Goal: Task Accomplishment & Management: Manage account settings

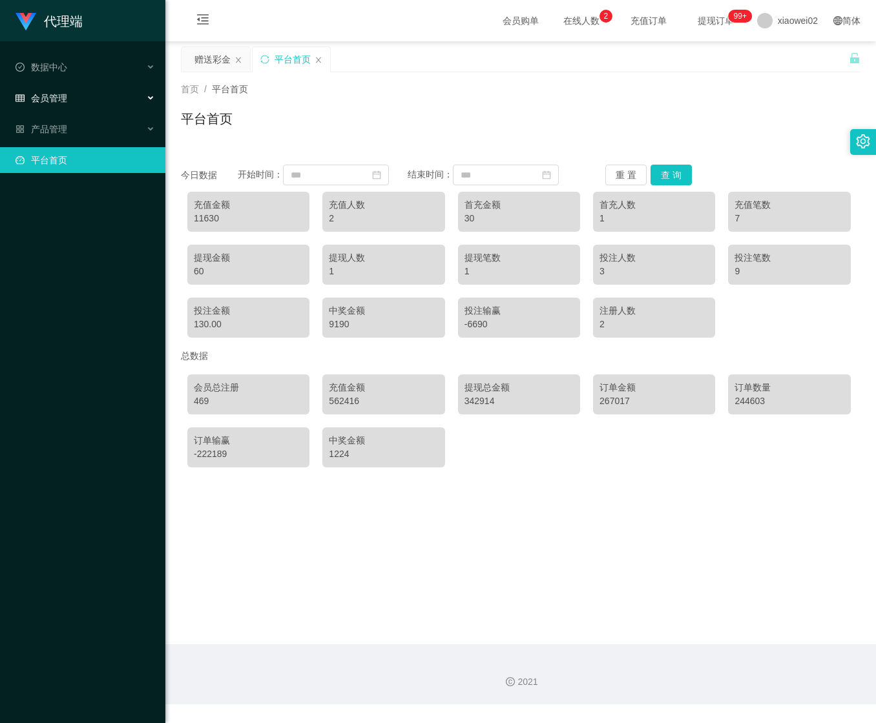
click at [109, 95] on div "会员管理" at bounding box center [82, 98] width 165 height 26
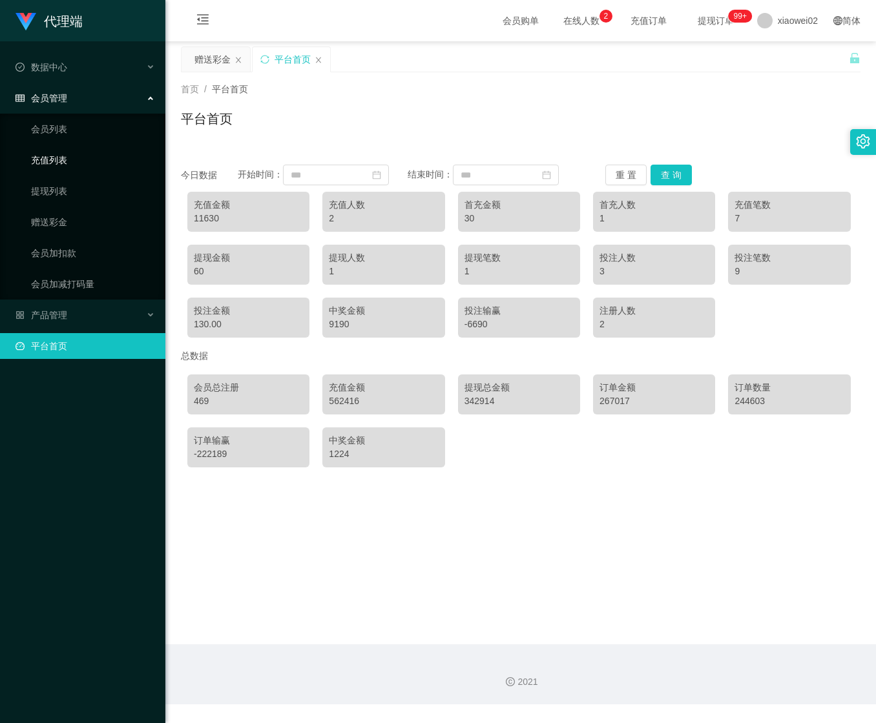
click at [76, 169] on link "充值列表" at bounding box center [93, 160] width 124 height 26
click at [70, 185] on link "提现列表" at bounding box center [93, 191] width 124 height 26
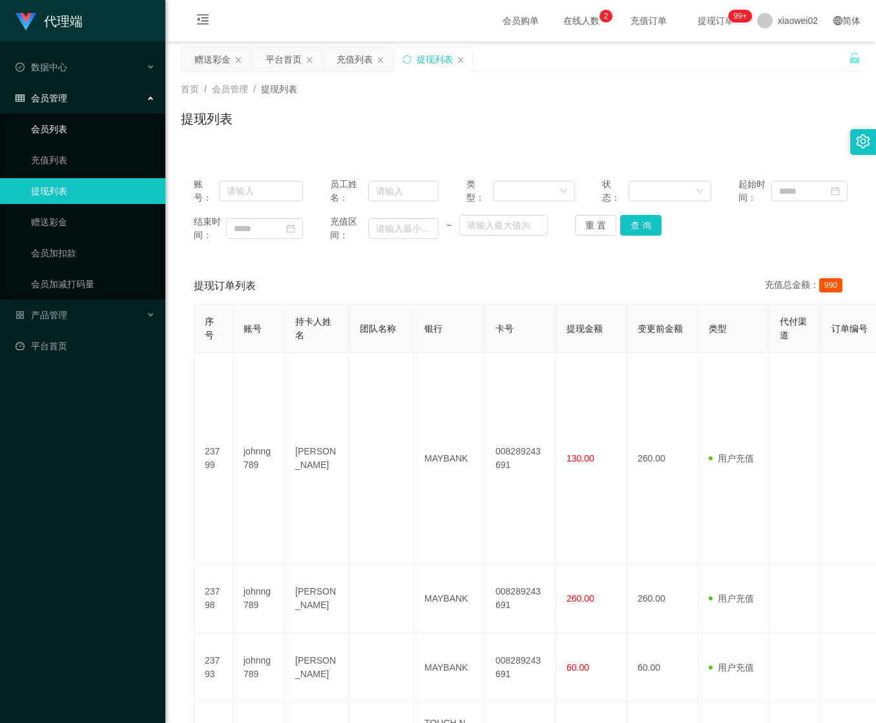
click at [111, 121] on link "会员列表" at bounding box center [93, 129] width 124 height 26
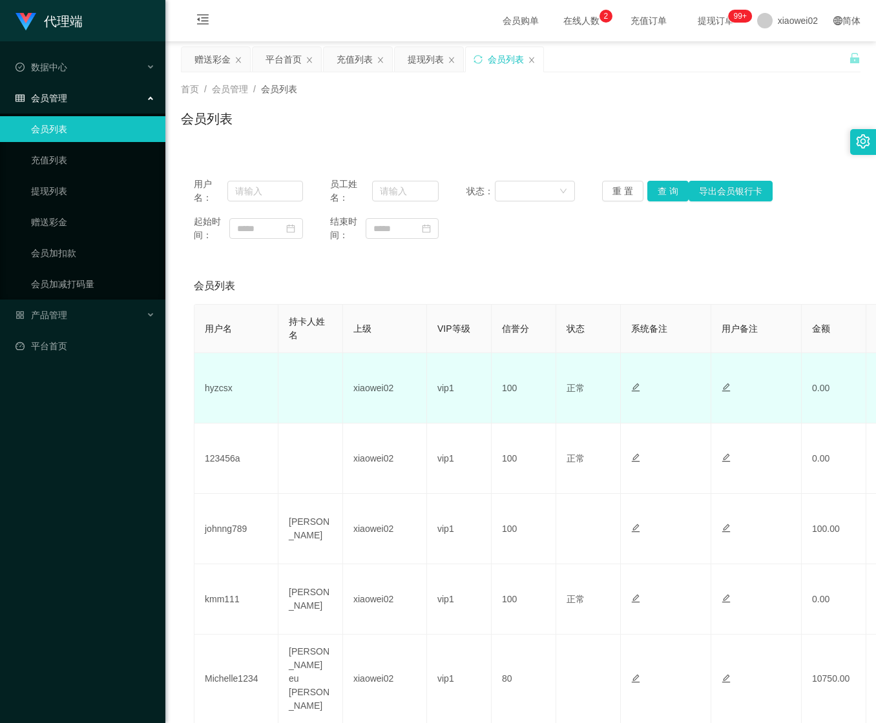
click at [213, 393] on td "hyzcsx" at bounding box center [236, 388] width 84 height 70
copy td "hyzcsx"
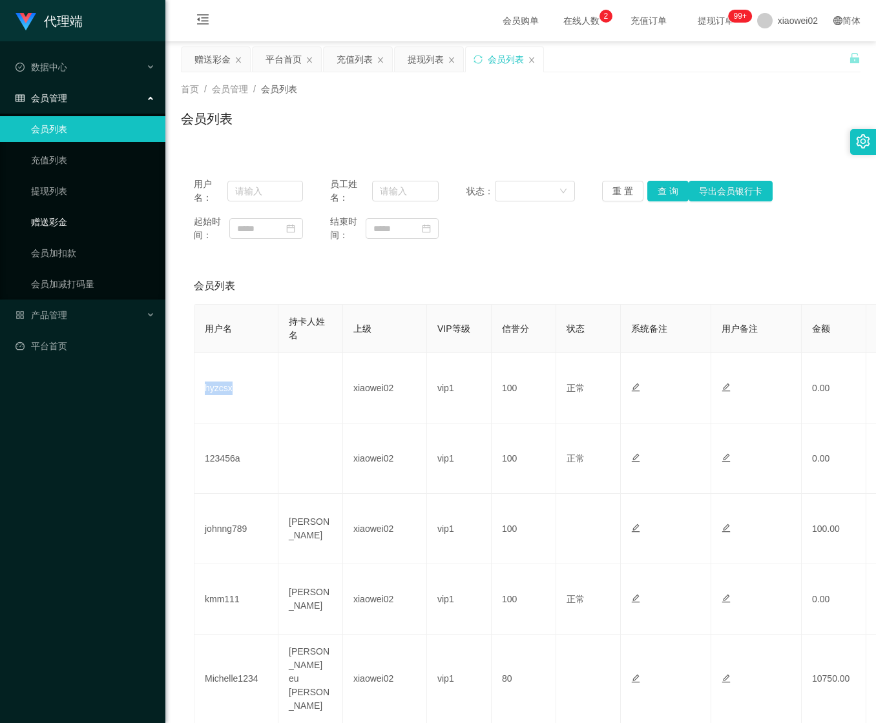
click at [85, 210] on link "赠送彩金" at bounding box center [93, 222] width 124 height 26
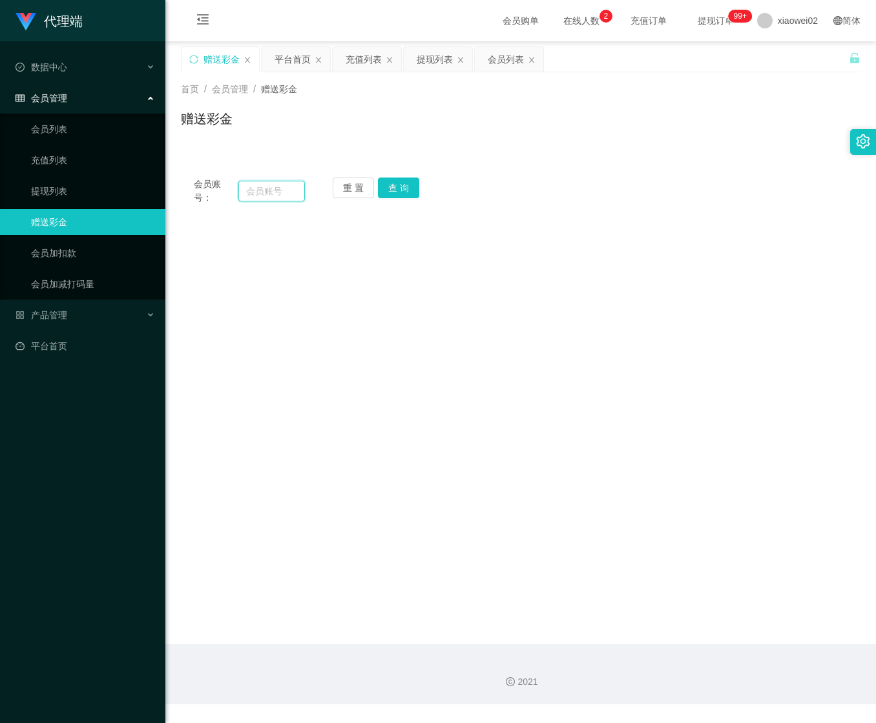
click at [289, 189] on input "text" at bounding box center [271, 191] width 67 height 21
paste input "hyzcsx"
type input "hyzcsx"
click at [388, 192] on button "查 询" at bounding box center [398, 188] width 41 height 21
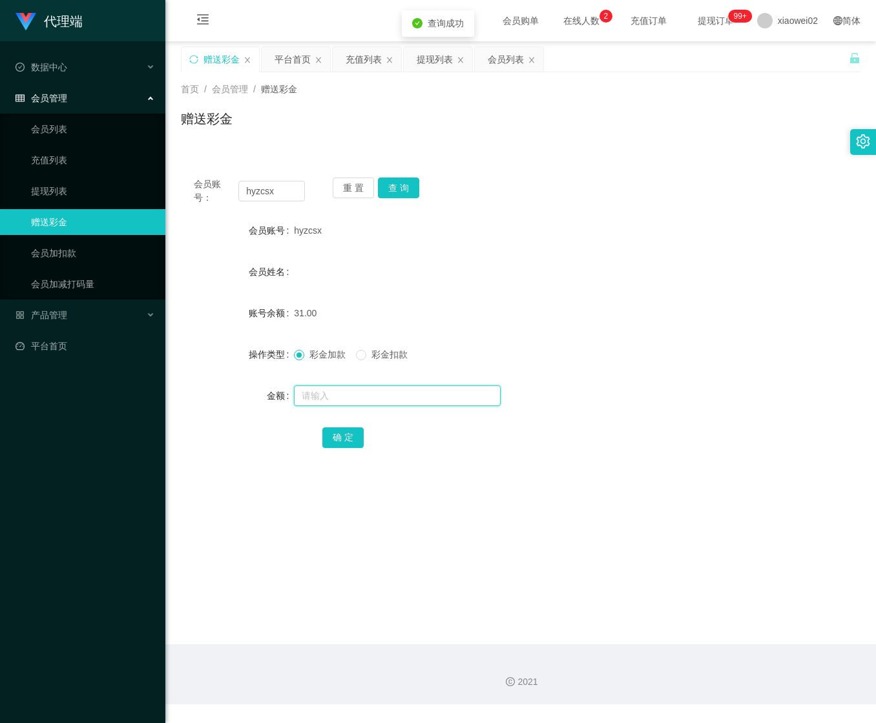
click at [362, 401] on input "text" at bounding box center [397, 396] width 207 height 21
click at [376, 353] on span "彩金扣款" at bounding box center [389, 354] width 46 height 10
click at [369, 386] on input "text" at bounding box center [397, 396] width 207 height 21
type input "1"
click at [345, 436] on button "确 定" at bounding box center [342, 437] width 41 height 21
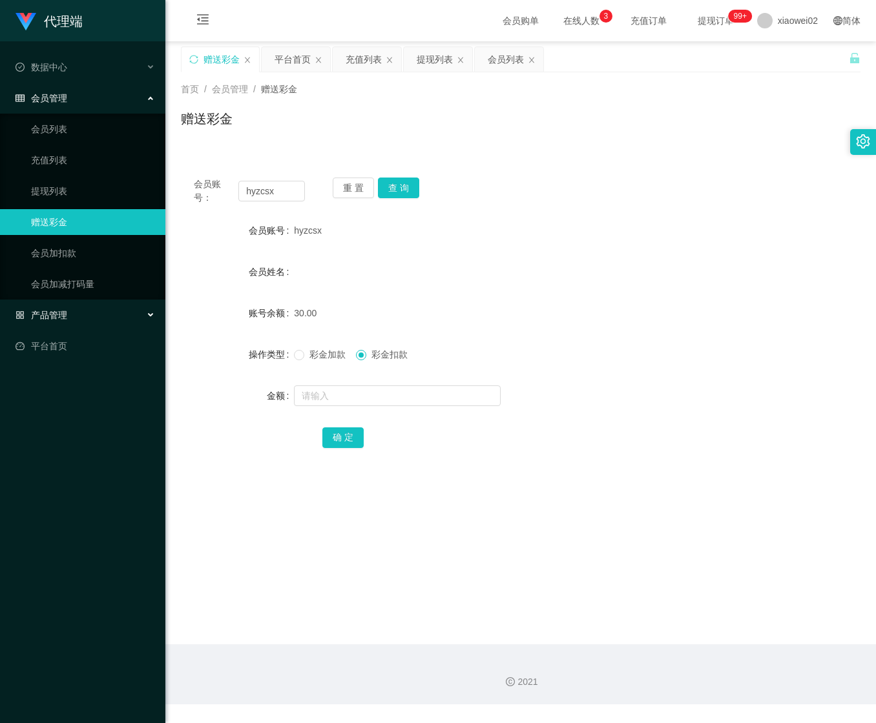
click at [89, 308] on div "产品管理" at bounding box center [82, 315] width 165 height 26
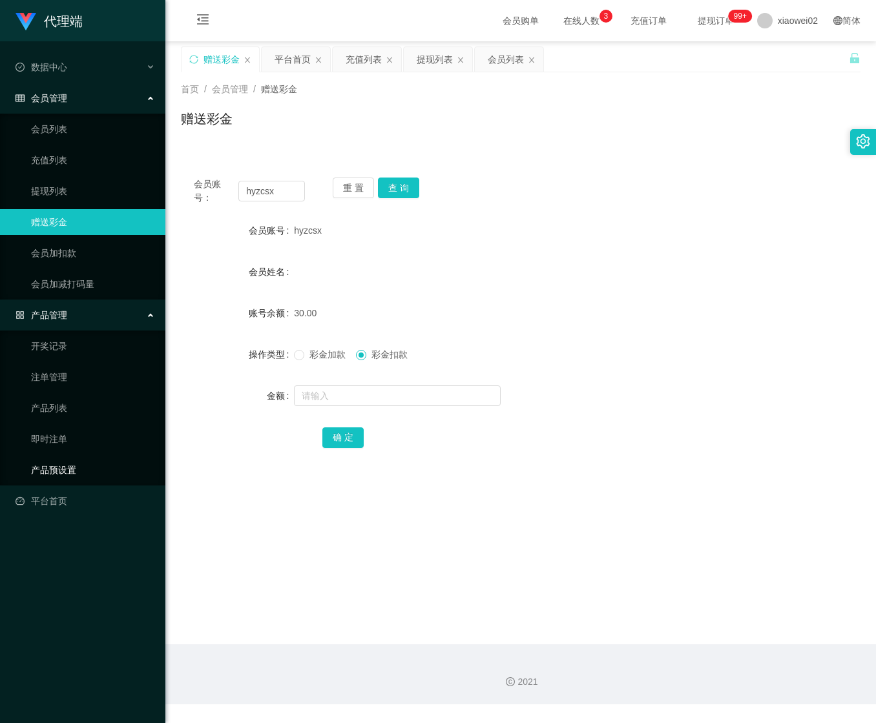
click at [94, 473] on link "产品预设置" at bounding box center [93, 470] width 124 height 26
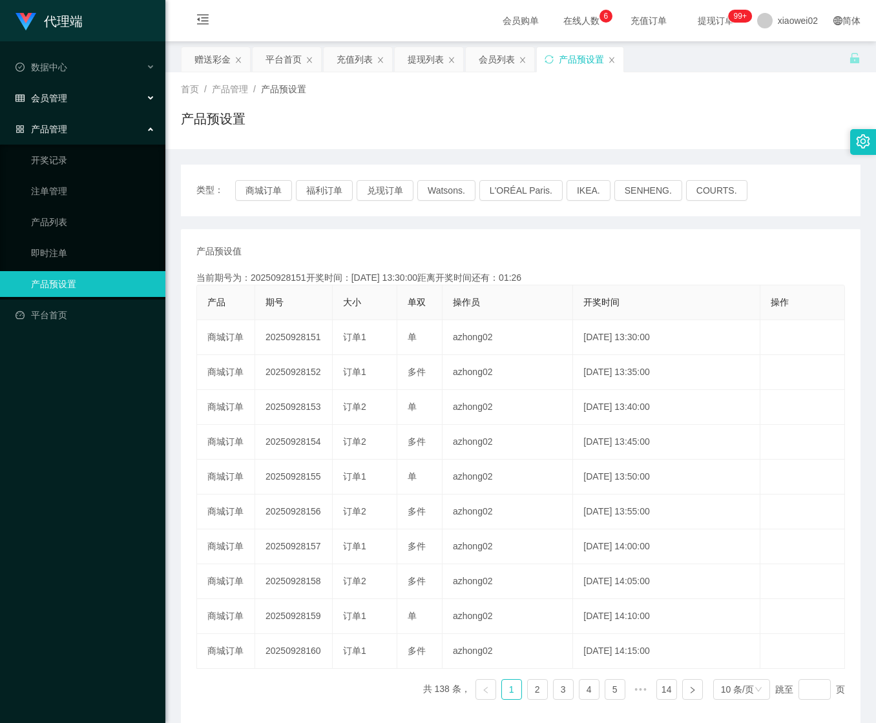
click at [56, 93] on span "会员管理" at bounding box center [41, 98] width 52 height 10
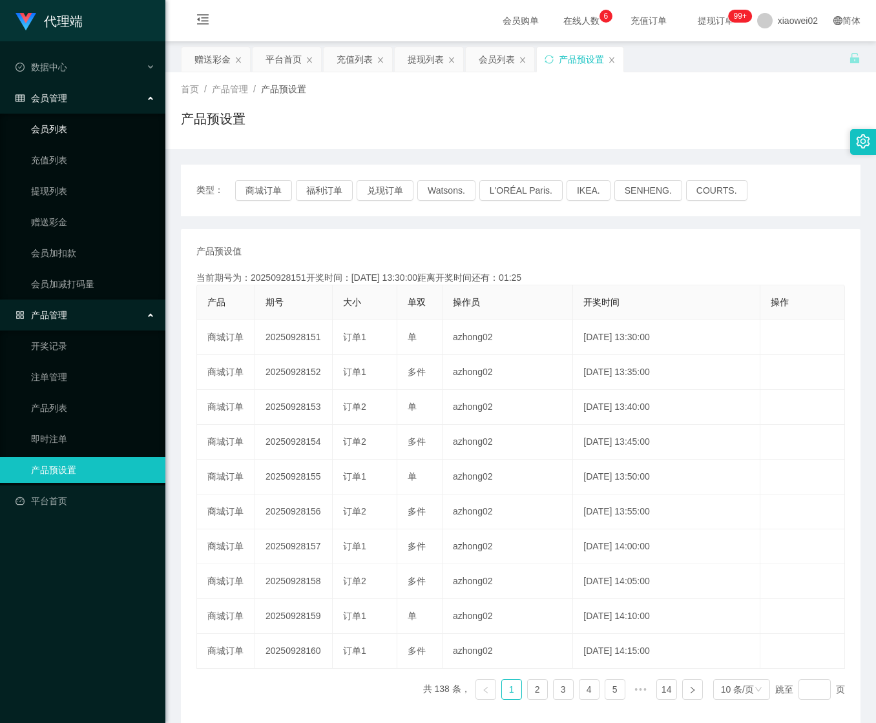
click at [54, 123] on link "会员列表" at bounding box center [93, 129] width 124 height 26
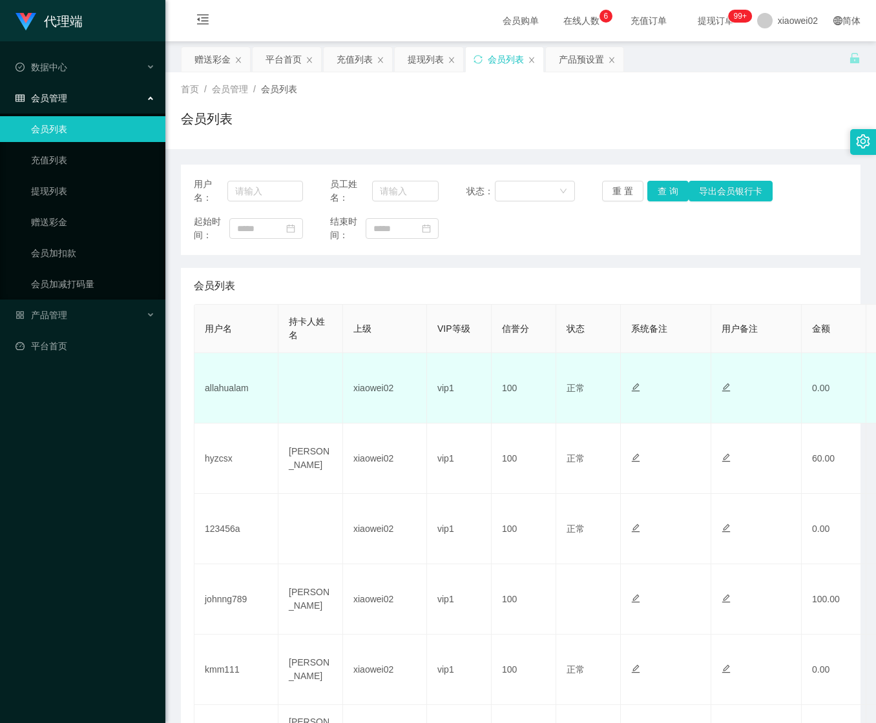
click at [213, 380] on td "allahualam" at bounding box center [236, 388] width 84 height 70
click at [213, 388] on td "allahualam" at bounding box center [236, 388] width 84 height 70
click at [229, 404] on td "allahualam" at bounding box center [236, 388] width 84 height 70
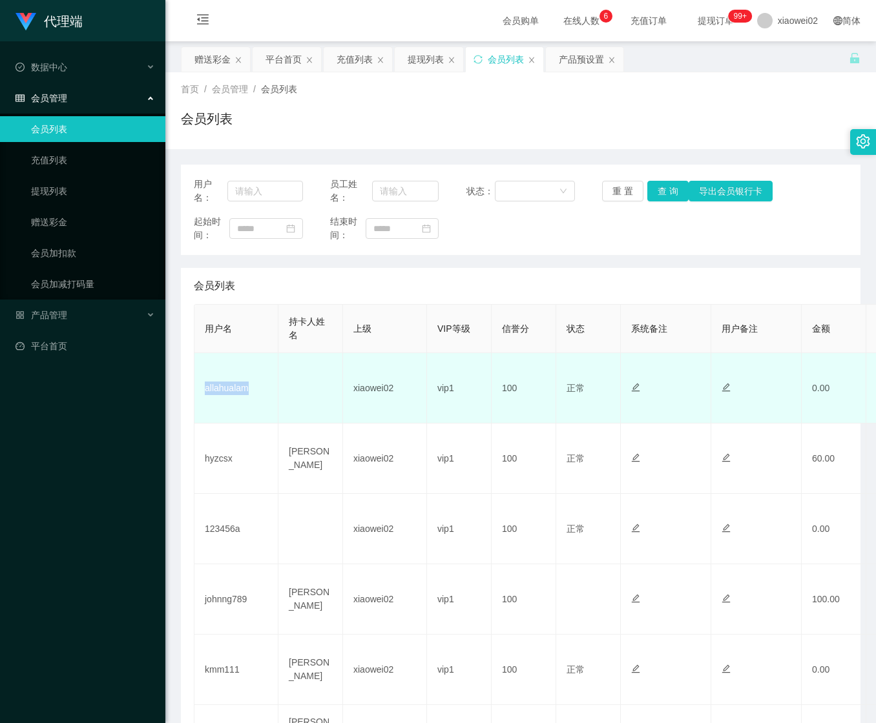
click at [229, 404] on td "allahualam" at bounding box center [236, 388] width 84 height 70
click at [227, 382] on td "allahualam" at bounding box center [236, 388] width 84 height 70
click at [232, 387] on td "allahualam" at bounding box center [236, 388] width 84 height 70
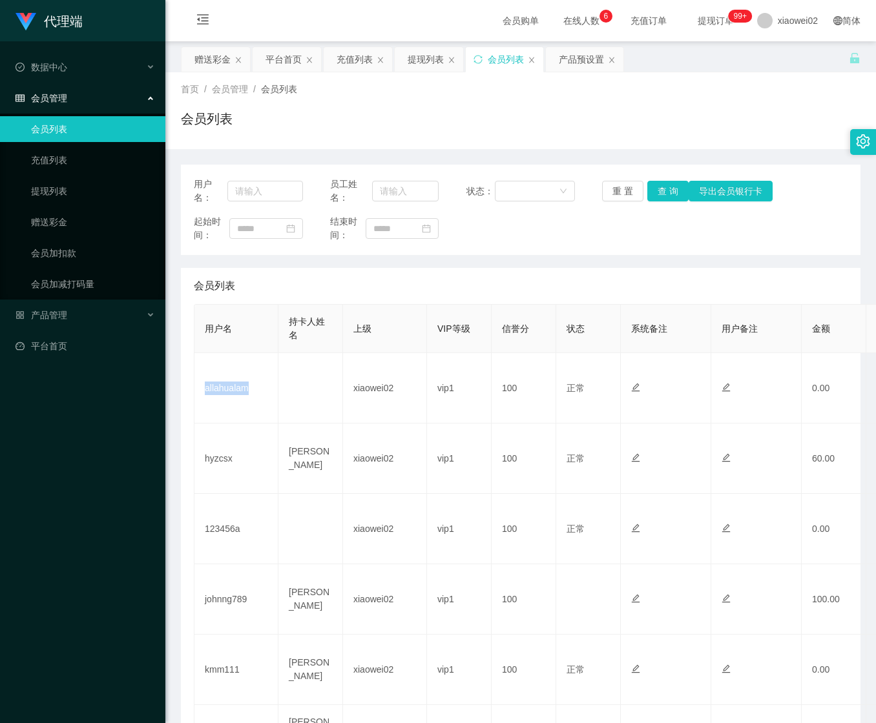
copy td "allahualam"
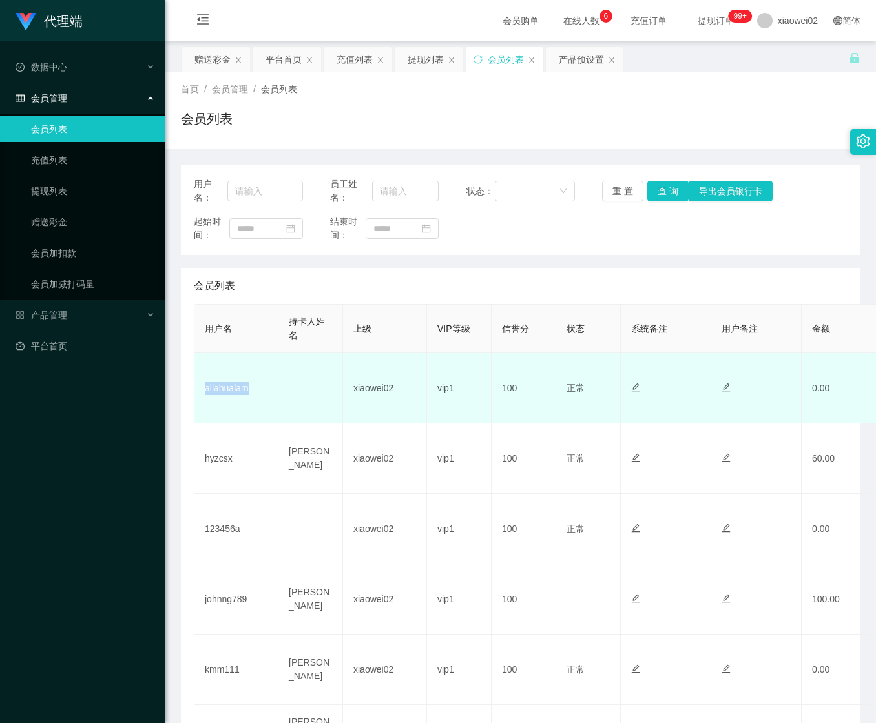
click at [250, 389] on td "allahualam" at bounding box center [236, 388] width 84 height 70
click at [233, 382] on td "allahualam" at bounding box center [236, 388] width 84 height 70
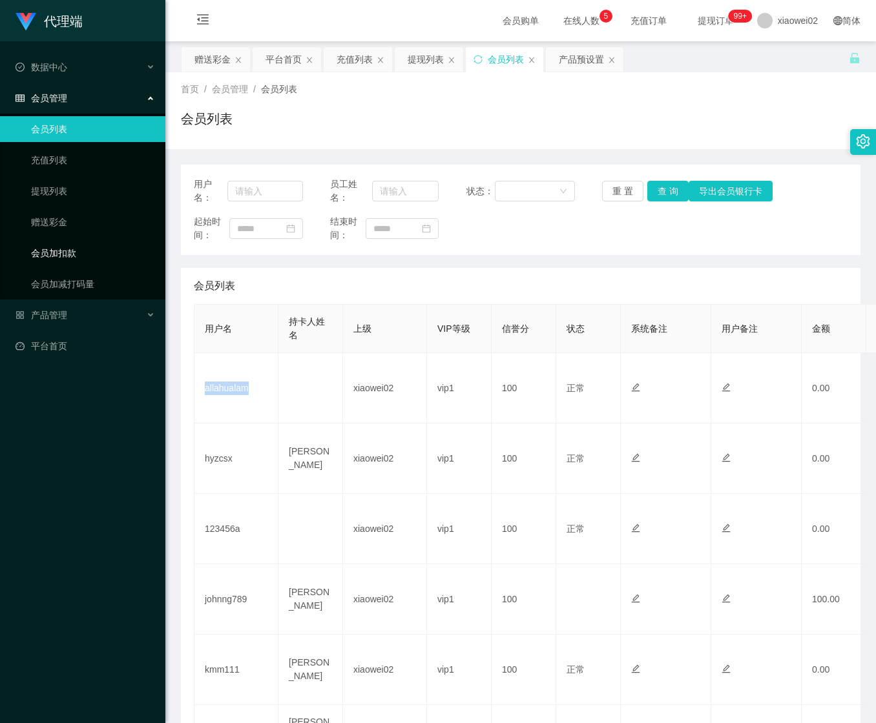
copy td "allahualam"
drag, startPoint x: 322, startPoint y: 140, endPoint x: 274, endPoint y: 143, distance: 48.5
click at [322, 140] on div "首页 / 会员管理 / 会员列表 / 会员列表" at bounding box center [520, 110] width 710 height 77
click at [87, 189] on link "提现列表" at bounding box center [93, 191] width 124 height 26
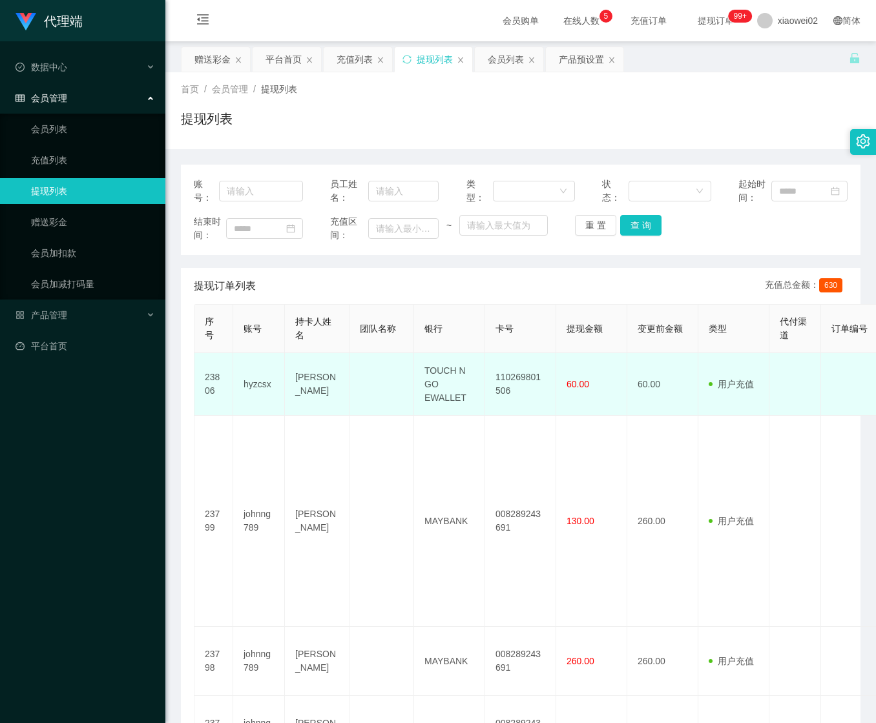
click at [508, 380] on td "110269801506" at bounding box center [520, 384] width 71 height 63
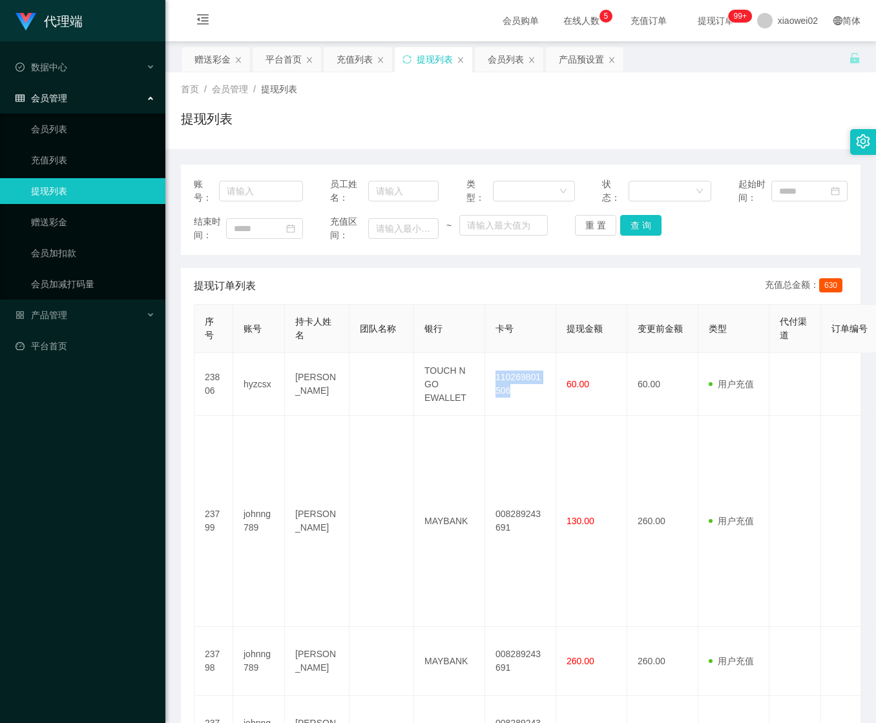
drag, startPoint x: 508, startPoint y: 380, endPoint x: 1, endPoint y: 364, distance: 507.2
click at [506, 380] on td "110269801506" at bounding box center [520, 384] width 71 height 63
copy td "110269801506"
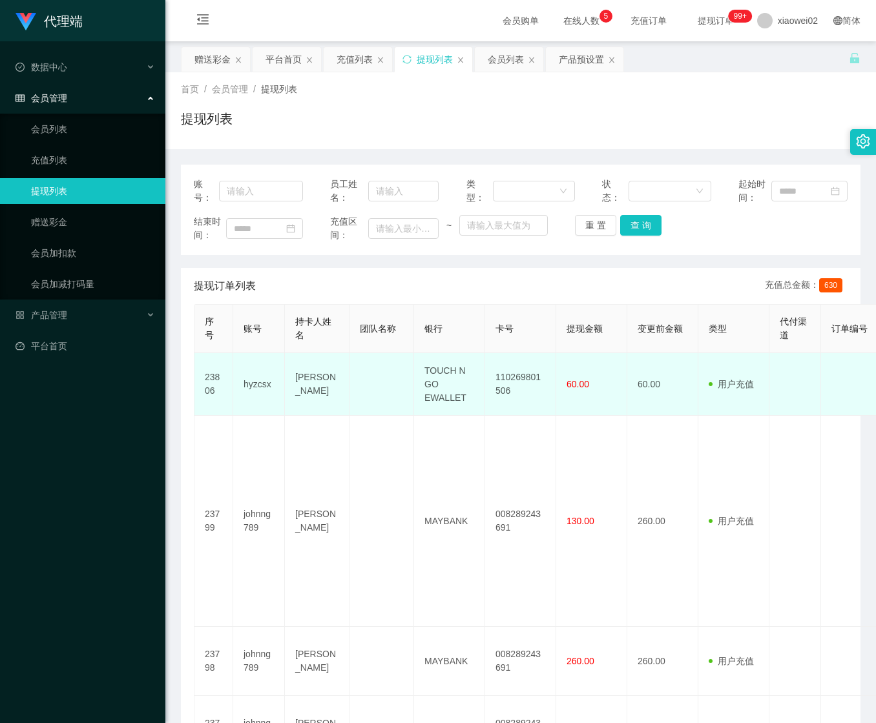
click at [453, 372] on td "TOUCH N GO EWALLET" at bounding box center [449, 384] width 71 height 63
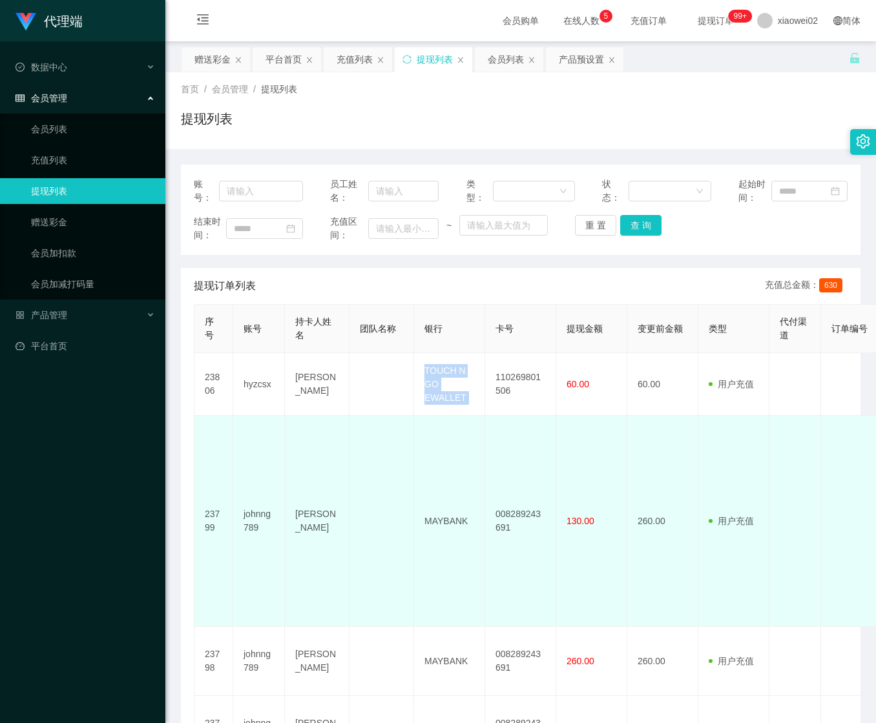
copy td "TOUCH N GO EWALLET"
click at [444, 517] on td "MAYBANK" at bounding box center [449, 521] width 71 height 211
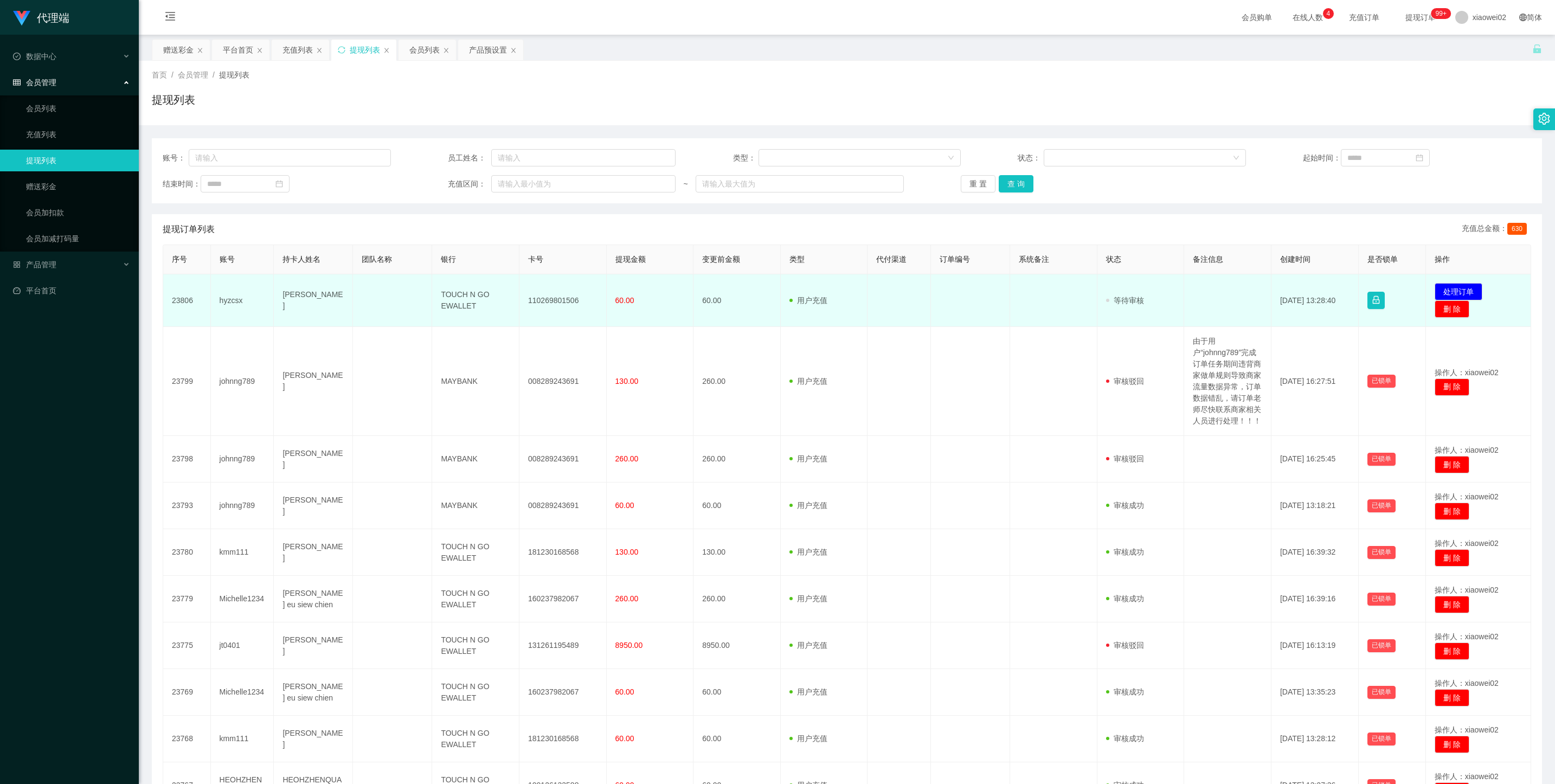
click at [735, 302] on td at bounding box center [1228, 301] width 87 height 53
click at [735, 286] on button "处理订单" at bounding box center [1458, 291] width 48 height 18
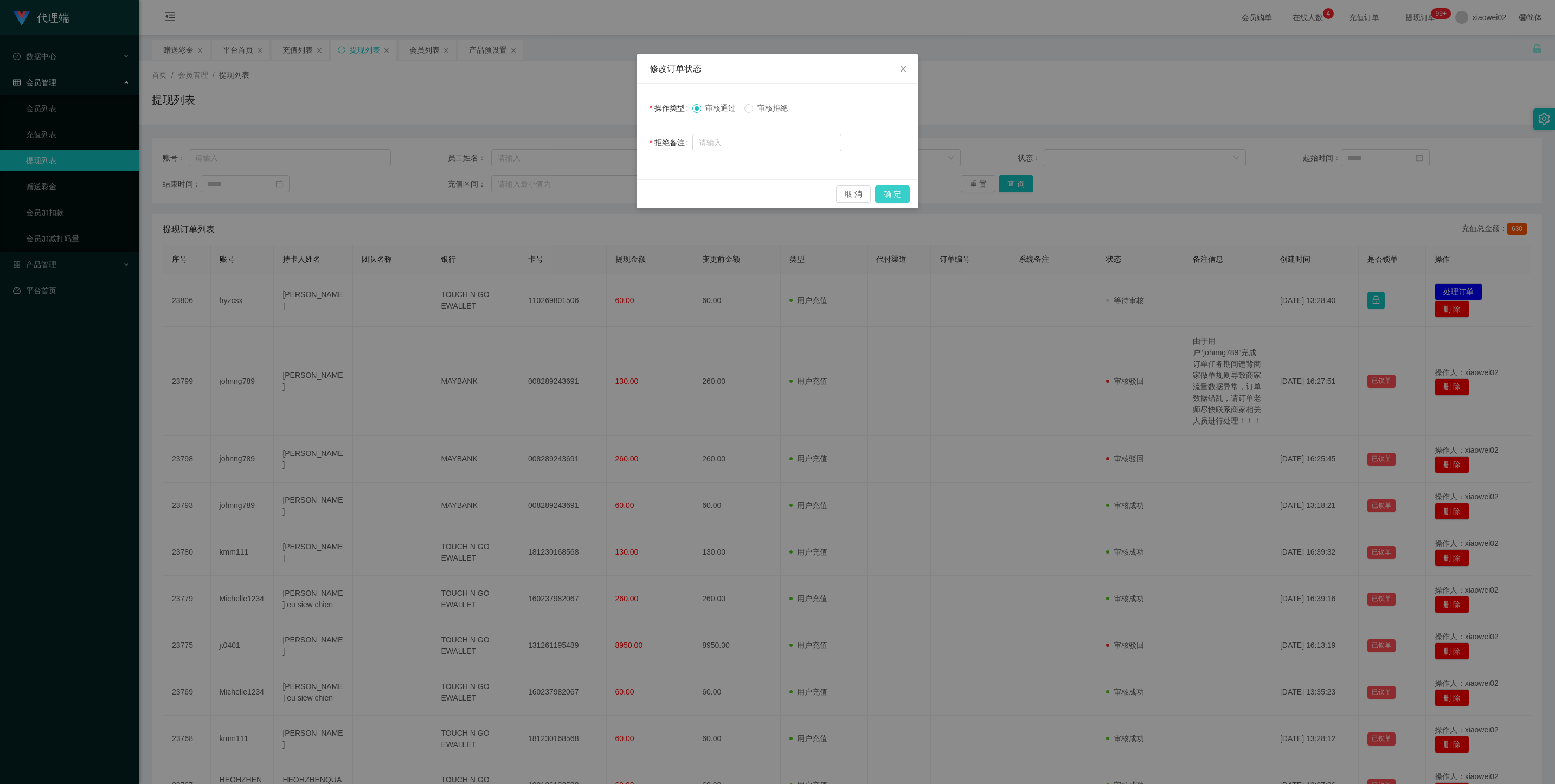
click at [735, 189] on button "确 定" at bounding box center [892, 194] width 34 height 18
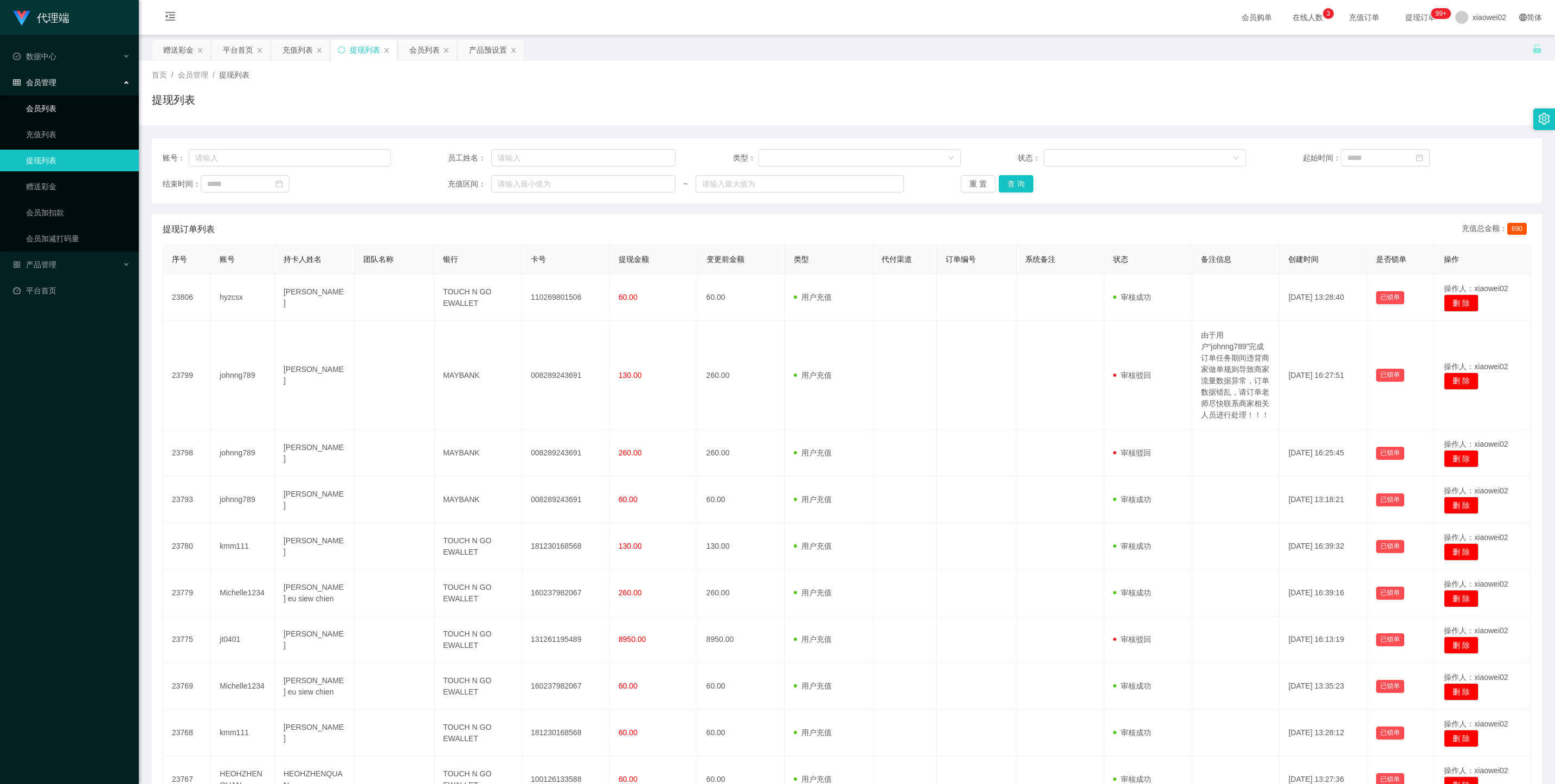
click at [83, 116] on link "会员列表" at bounding box center [78, 108] width 104 height 22
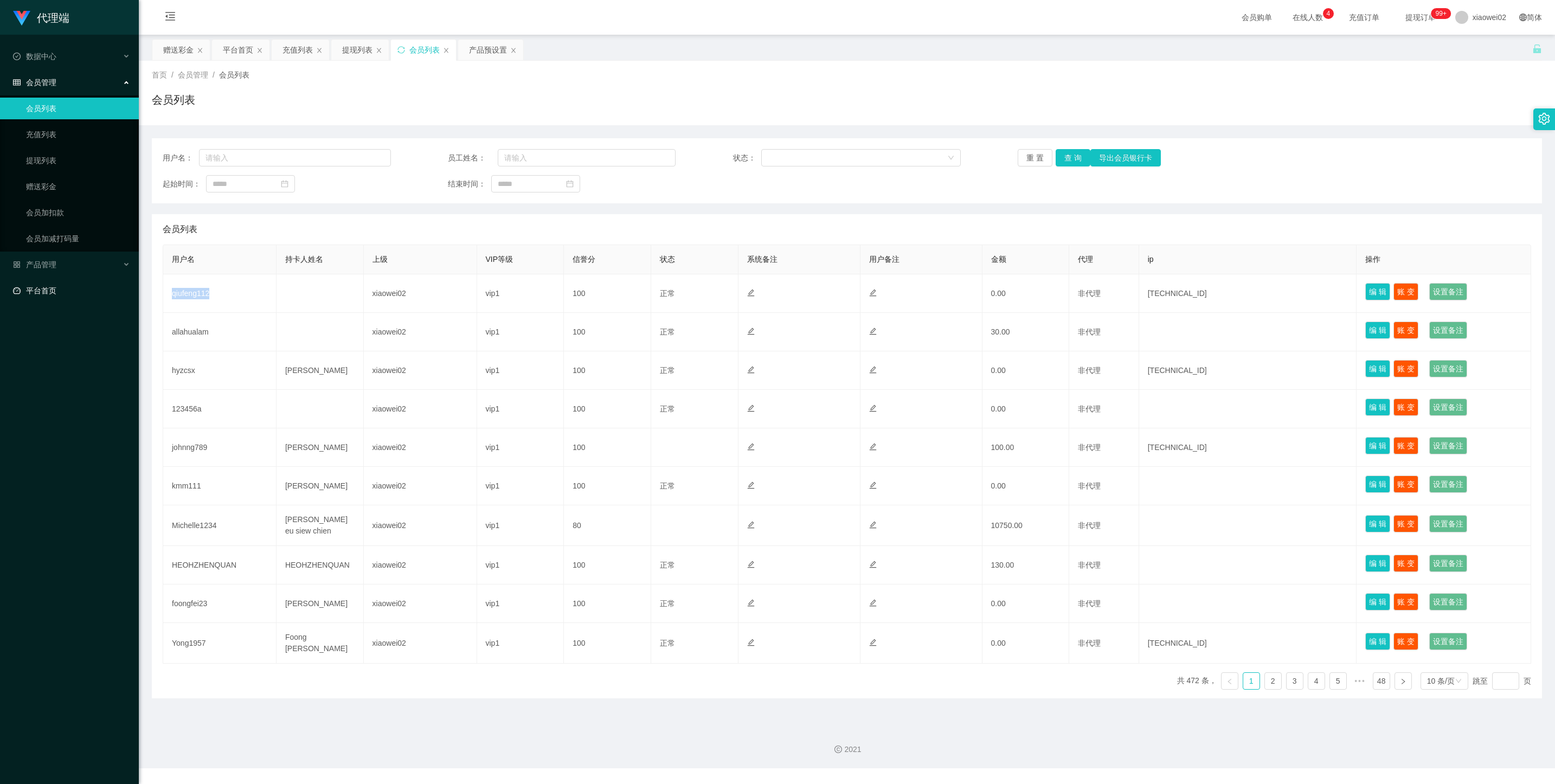
click at [38, 280] on link "平台首页" at bounding box center [71, 290] width 117 height 22
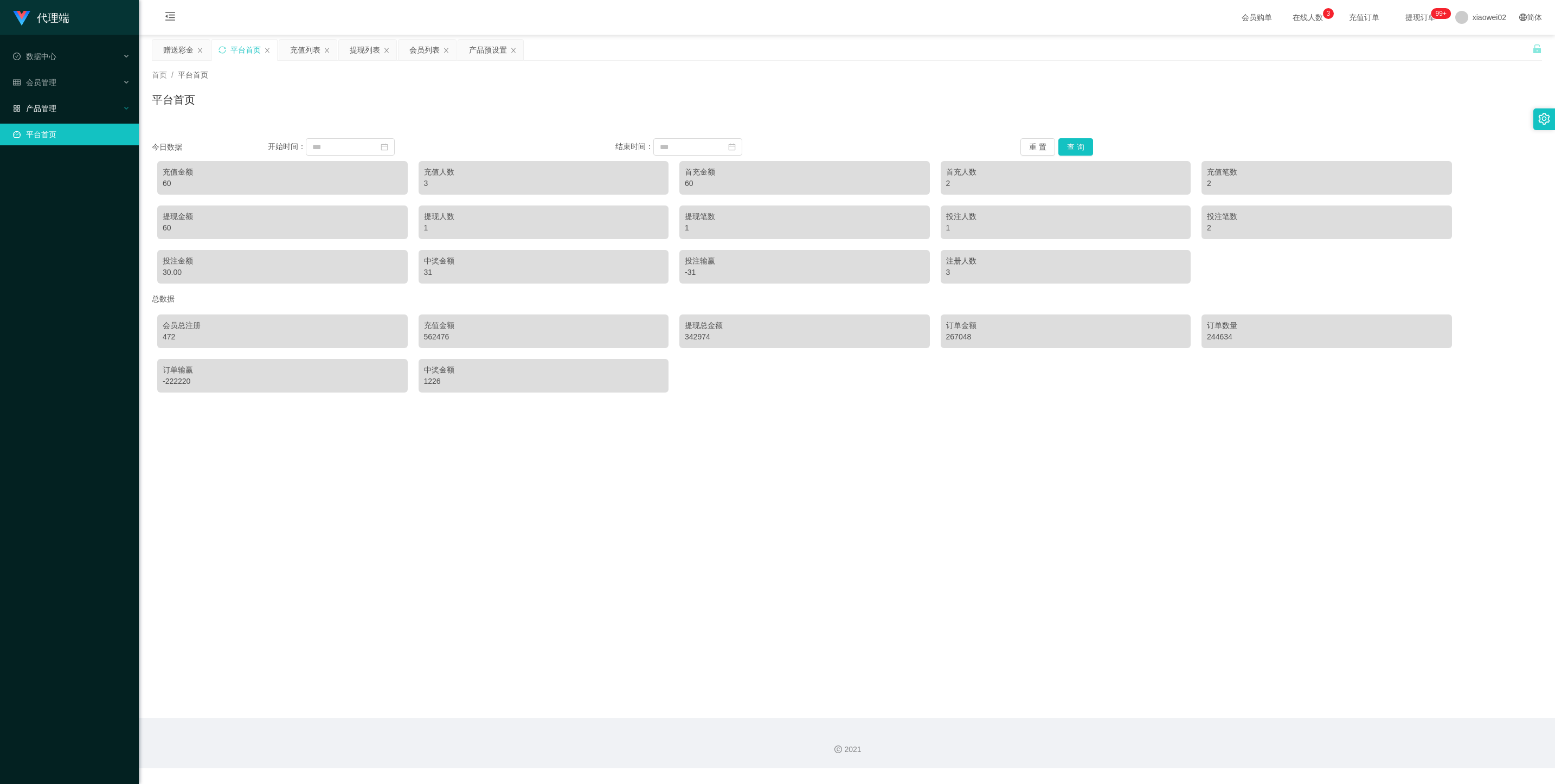
click at [44, 263] on div "代理端 数据中心 会员管理 会员列表 充值列表 提现列表 赠送彩金 会员加扣款 会员加减打码量 产品管理 平台首页" at bounding box center [69, 392] width 139 height 784
click at [64, 97] on div "产品管理" at bounding box center [69, 108] width 139 height 22
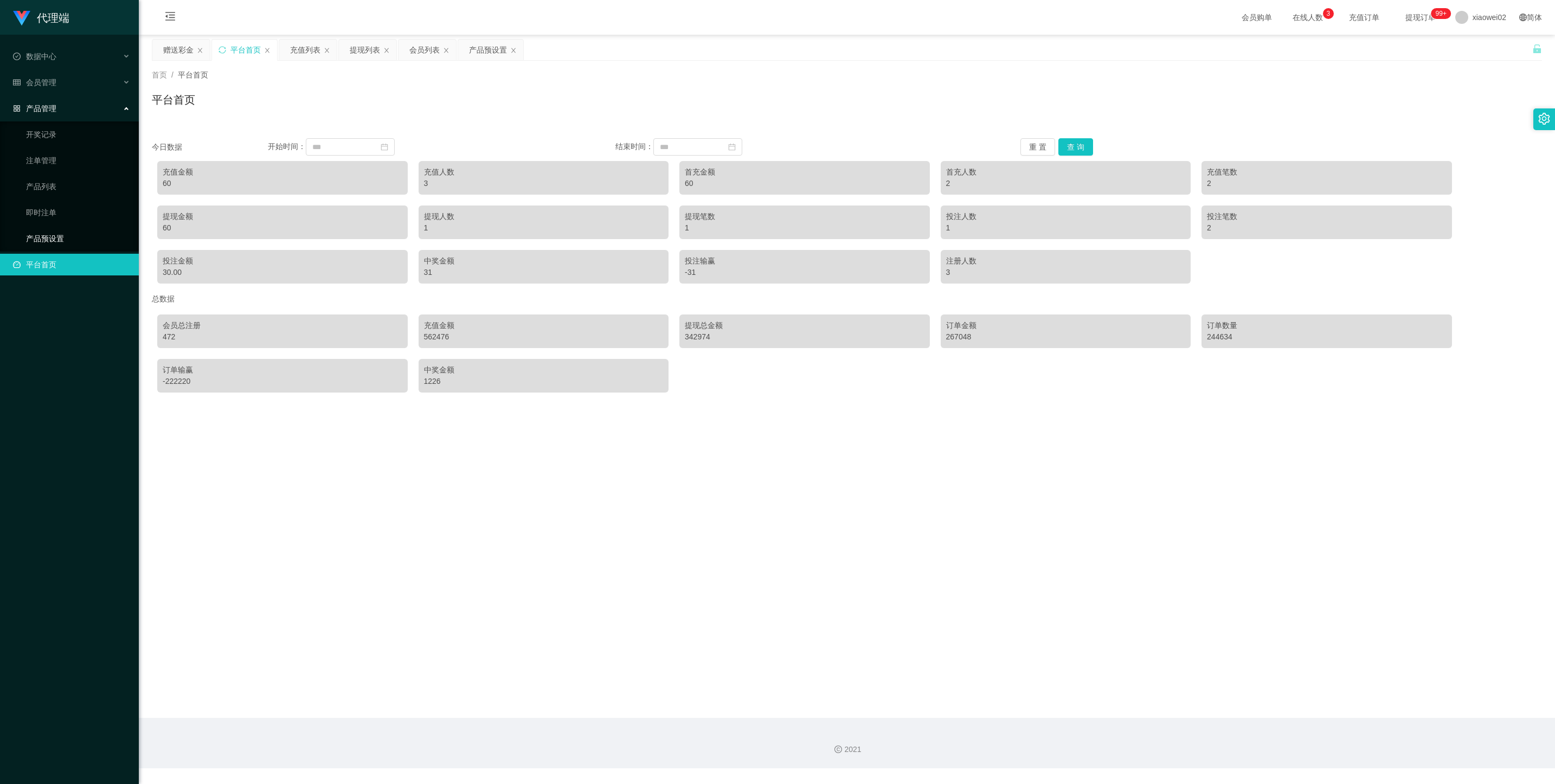
click at [62, 238] on link "产品预设置" at bounding box center [78, 238] width 104 height 22
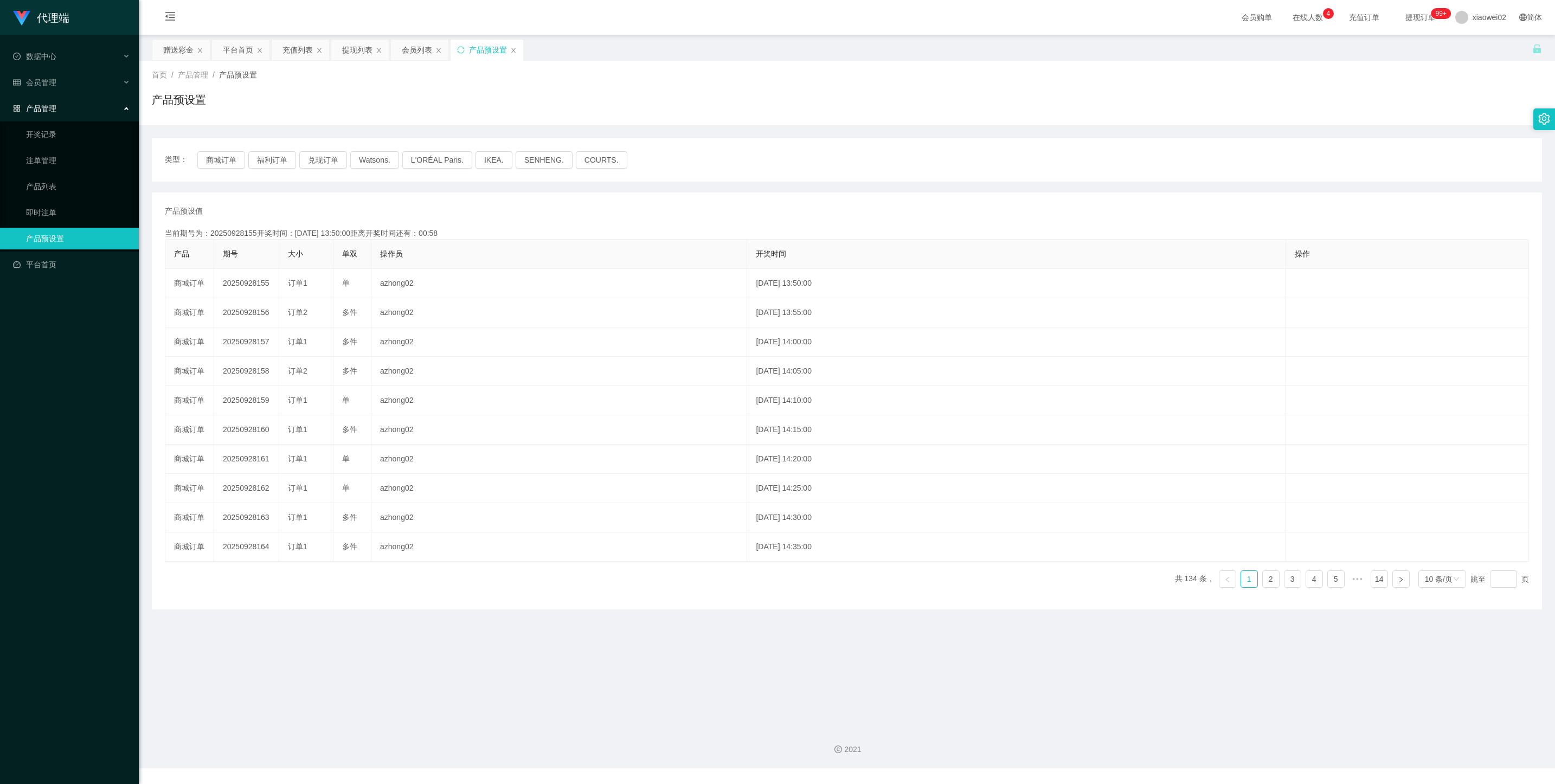
click at [64, 91] on ul "数据中心 会员管理 产品管理 开奖记录 注单管理 产品列表 即时注单 产品预设置 平台首页" at bounding box center [69, 160] width 139 height 252
click at [67, 81] on div "会员管理" at bounding box center [69, 82] width 139 height 22
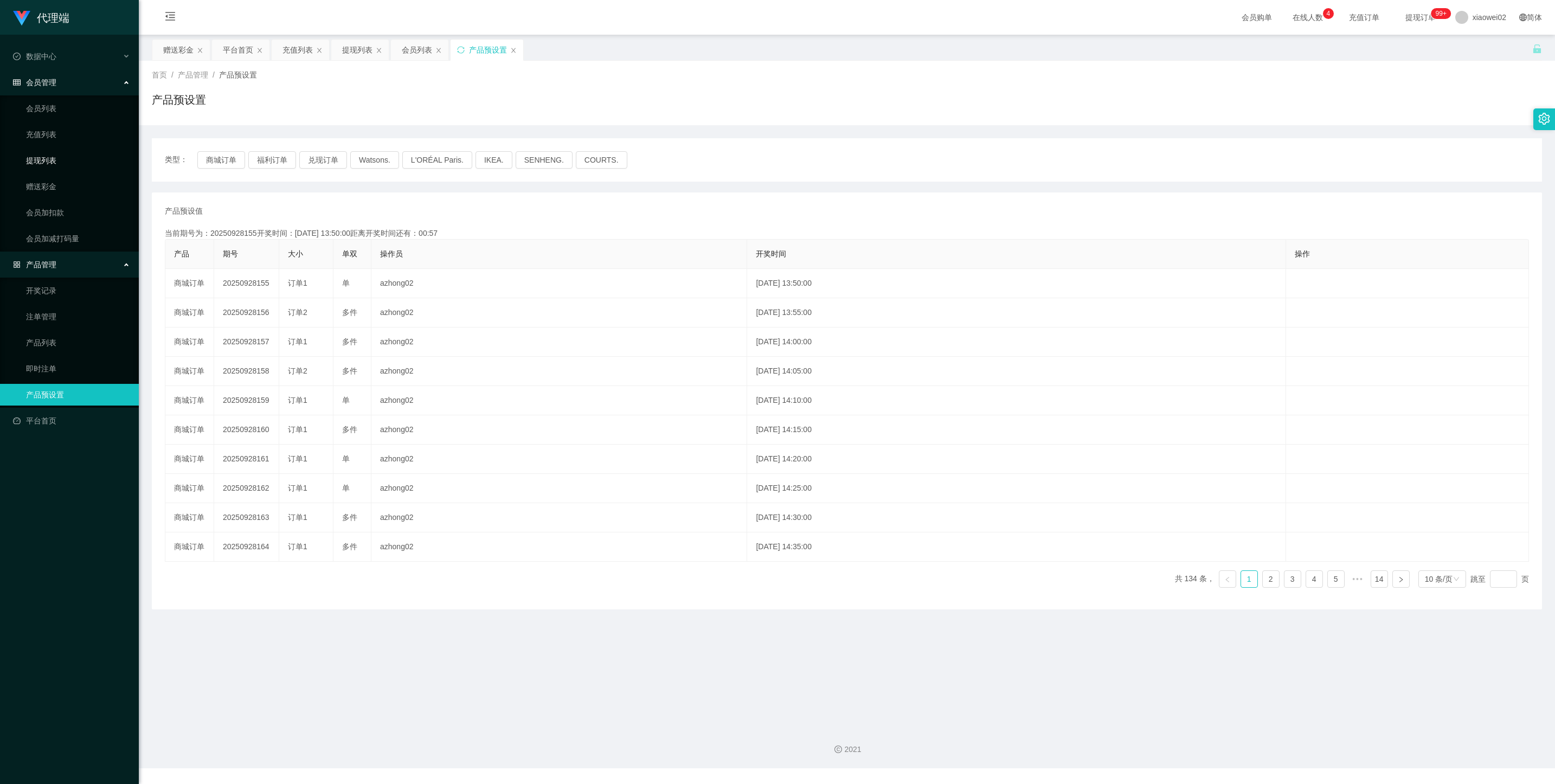
click at [53, 168] on link "提现列表" at bounding box center [78, 160] width 104 height 22
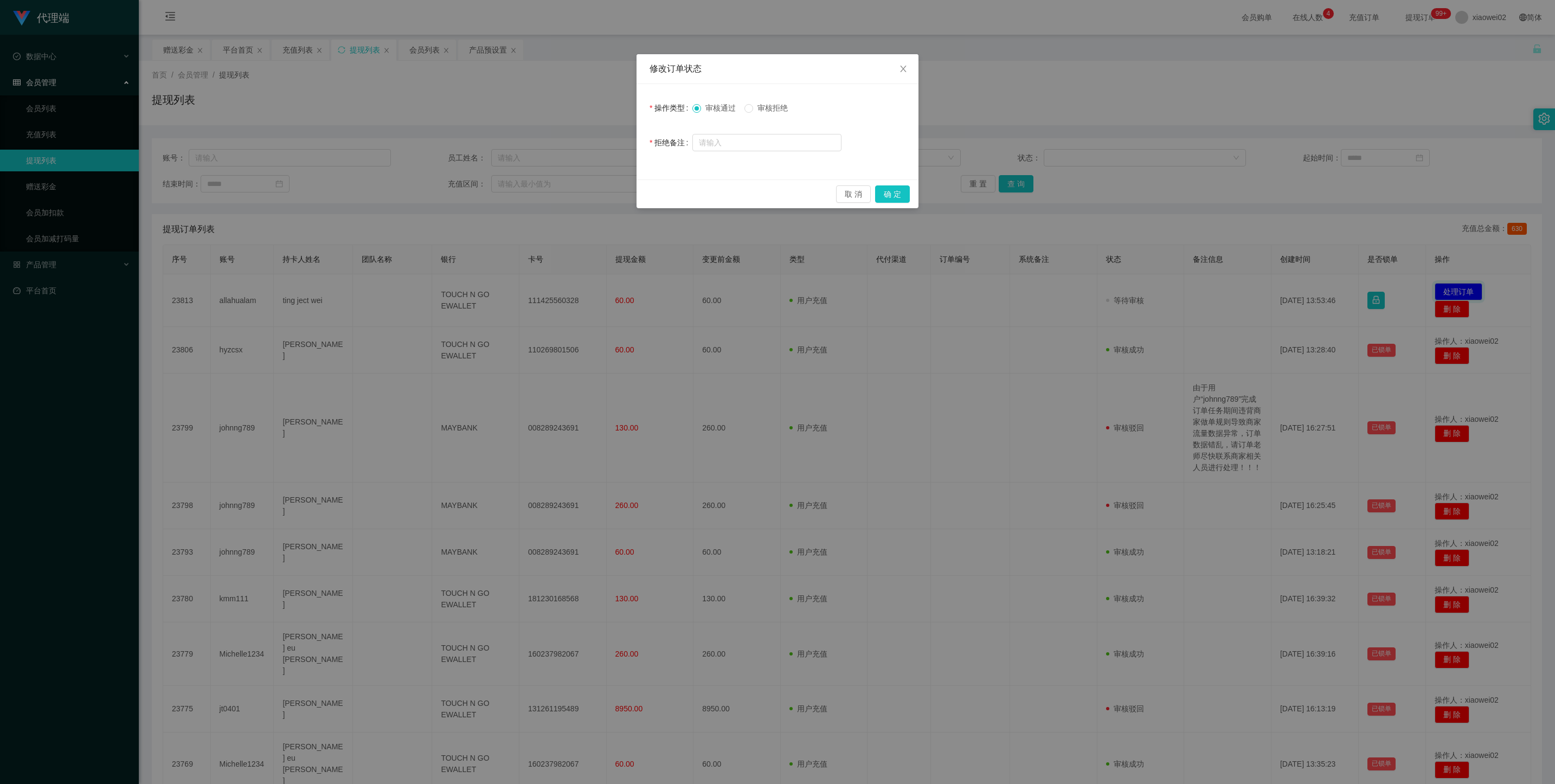
click at [892, 180] on div "取 消 确 定" at bounding box center [778, 194] width 282 height 29
click at [890, 198] on button "确 定" at bounding box center [892, 194] width 34 height 18
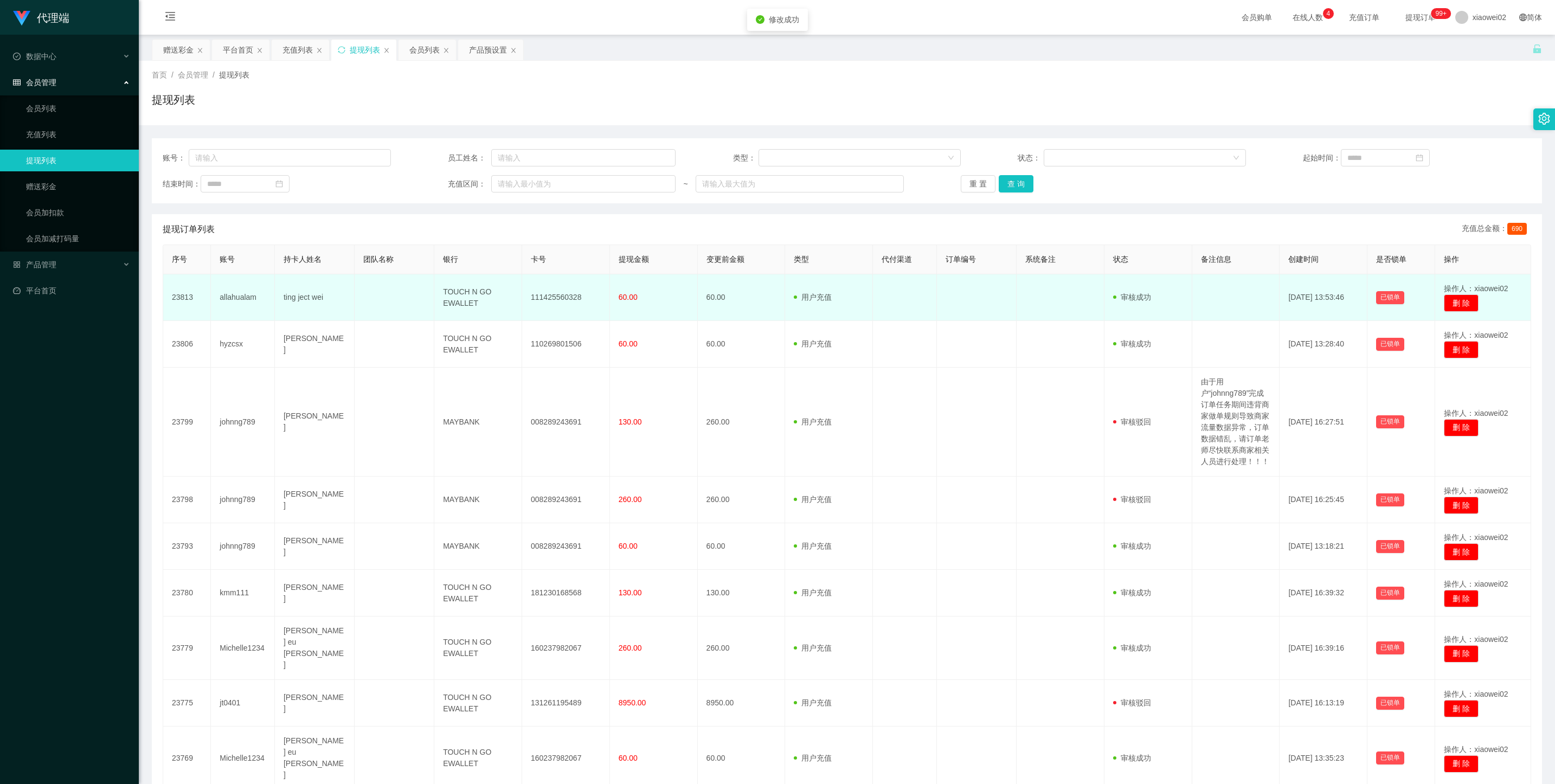
click at [542, 296] on td "111425560328" at bounding box center [566, 298] width 88 height 47
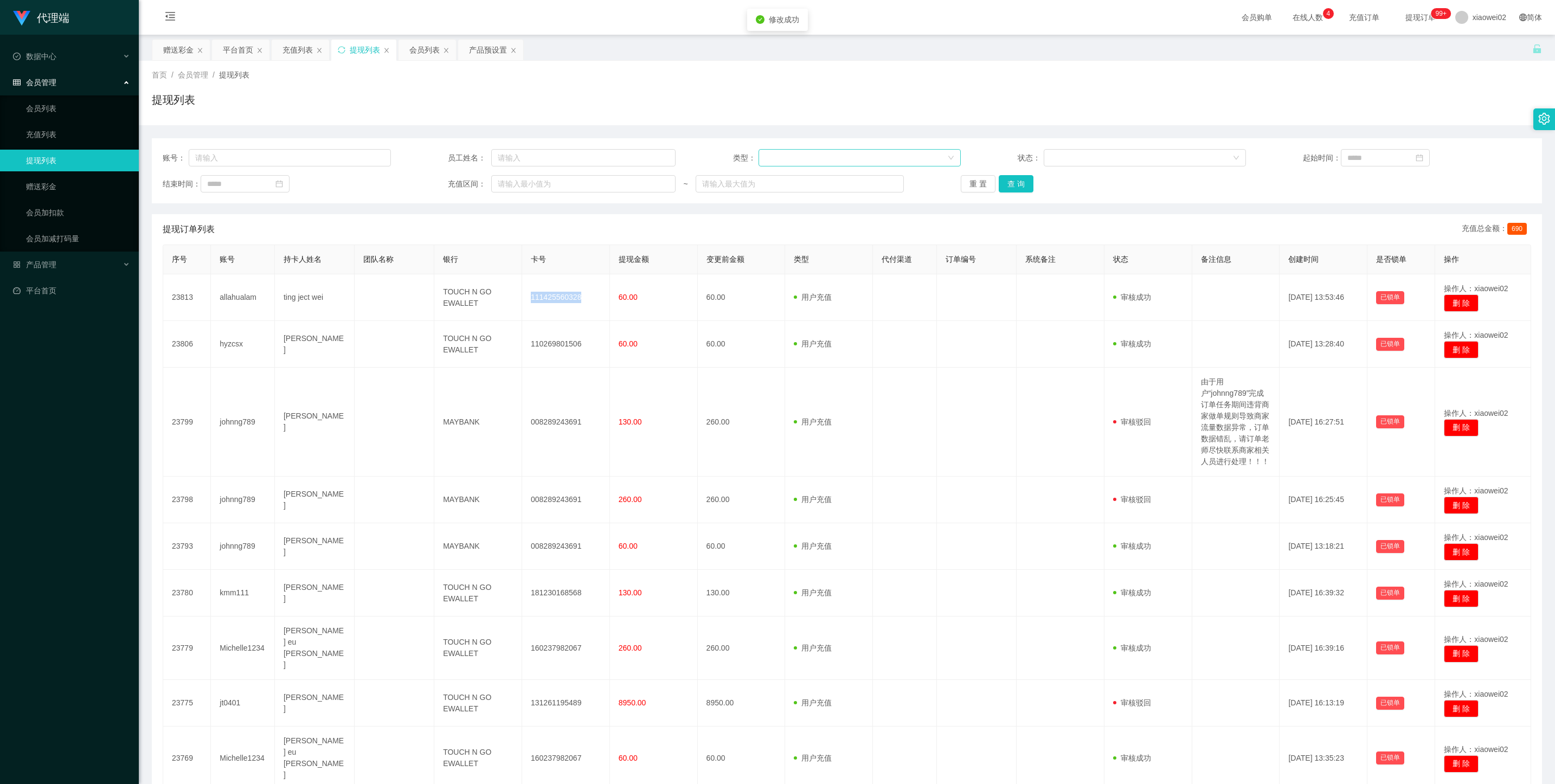
copy td "111425560328"
click at [39, 269] on div "产品管理" at bounding box center [69, 264] width 139 height 22
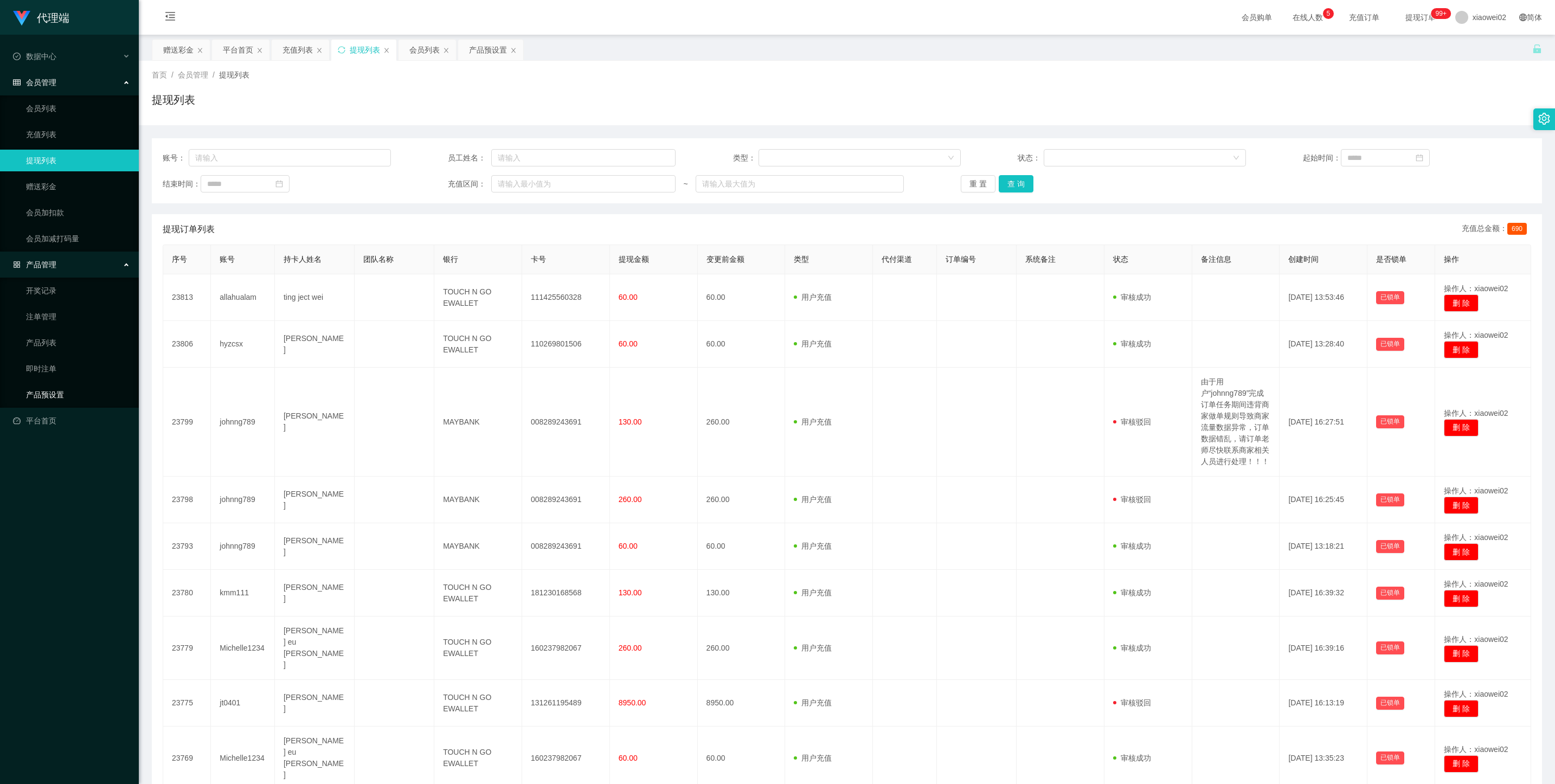
click at [45, 391] on link "产品预设置" at bounding box center [78, 395] width 104 height 22
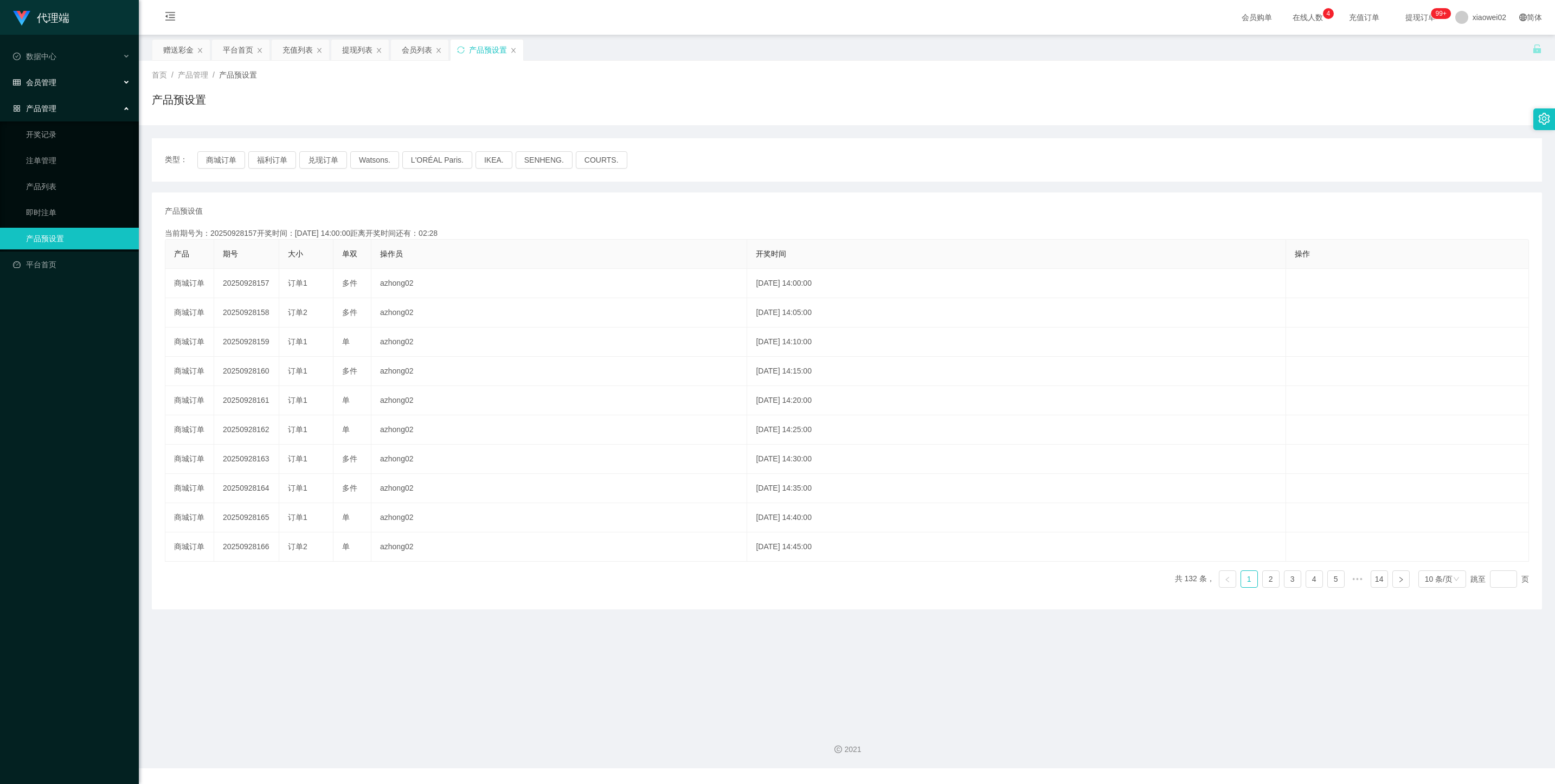
click at [69, 82] on div "会员管理" at bounding box center [69, 82] width 139 height 22
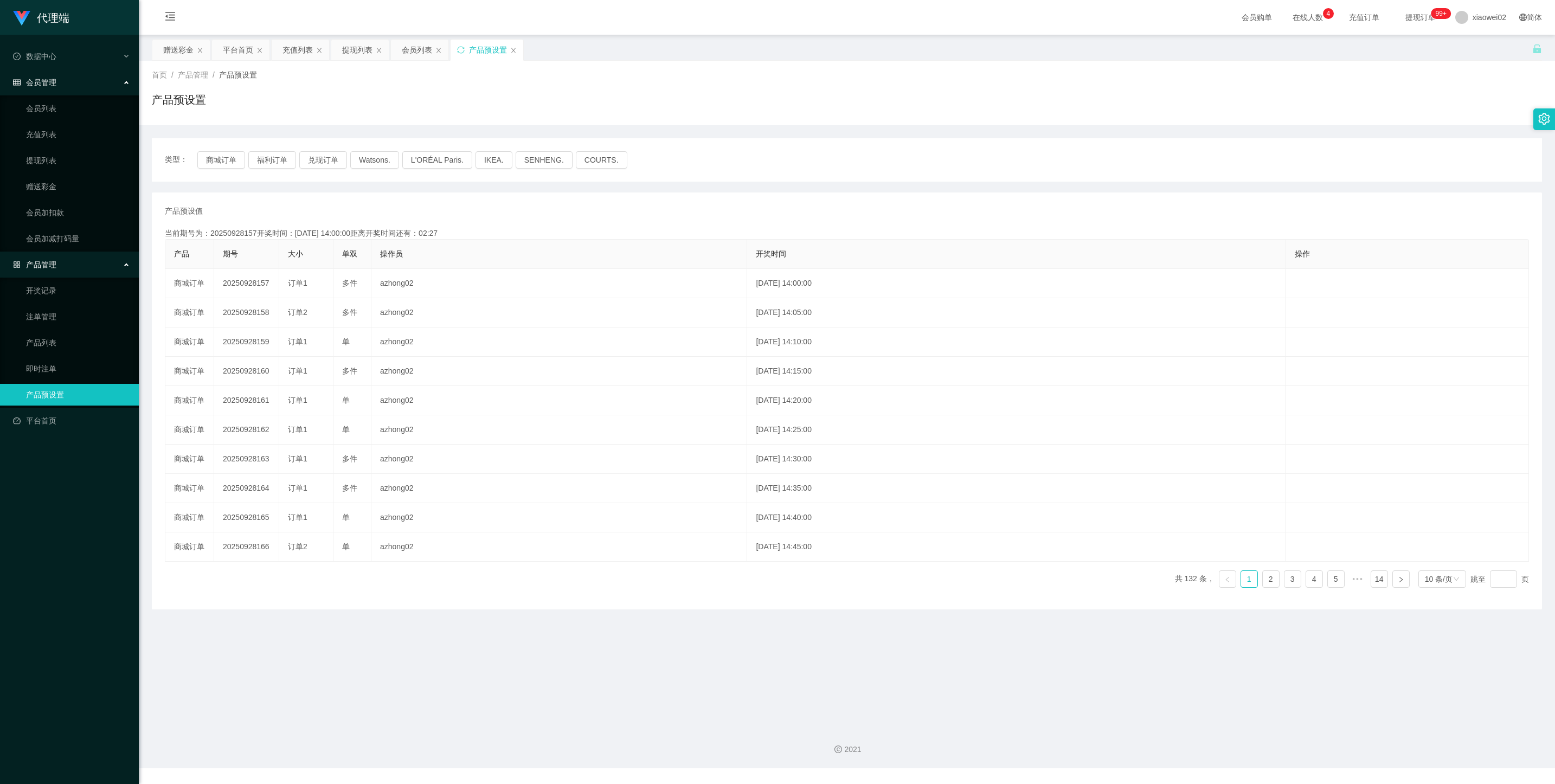
click at [69, 145] on ul "会员列表 充值列表 提现列表 赠送彩金 会员加扣款 会员加减打码量" at bounding box center [69, 174] width 139 height 156
click at [64, 154] on link "提现列表" at bounding box center [78, 160] width 104 height 22
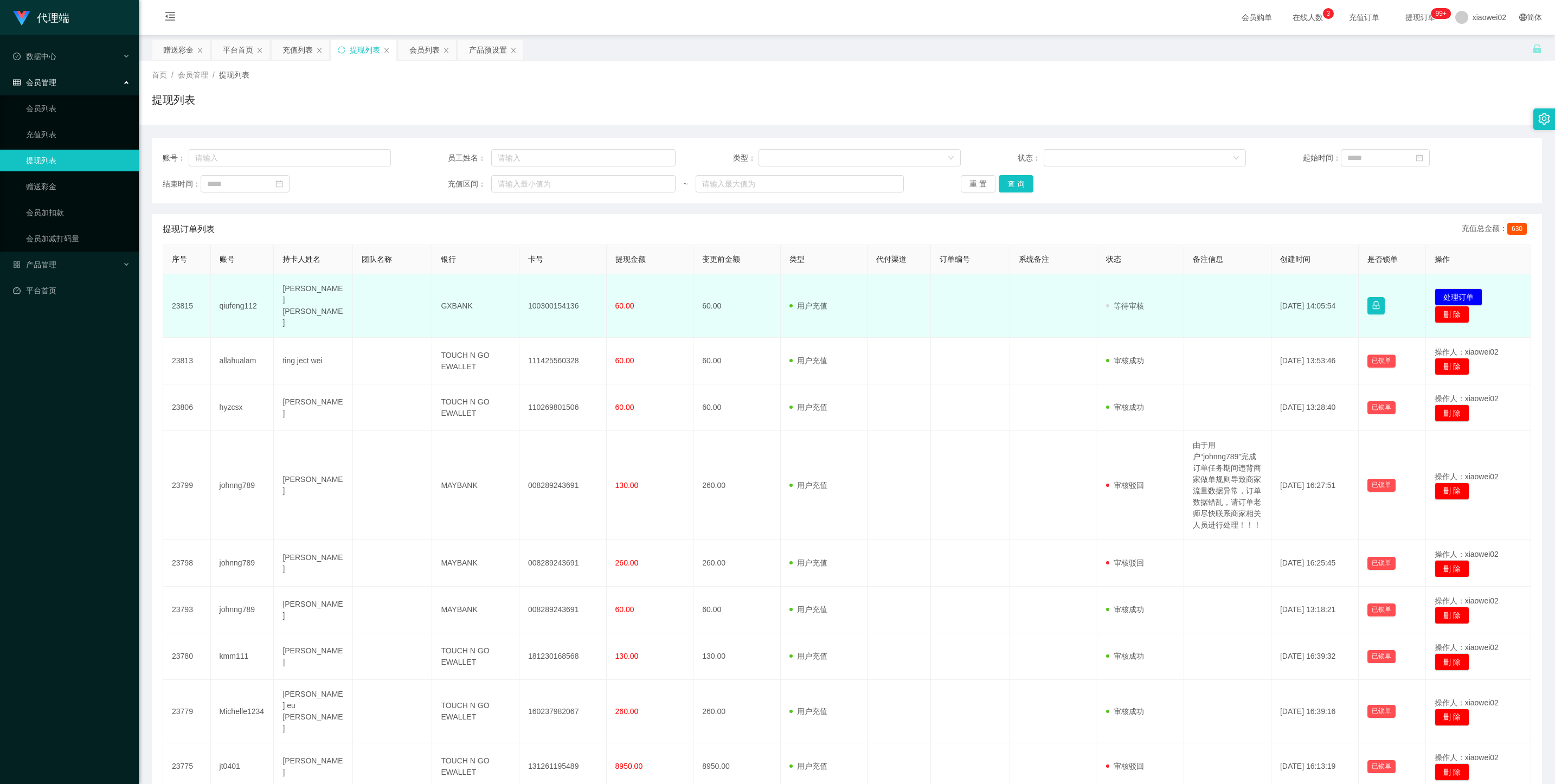
click at [561, 301] on td "100300154136" at bounding box center [563, 306] width 87 height 64
copy td "100300154136"
click at [735, 295] on button "处理订单" at bounding box center [1458, 297] width 48 height 18
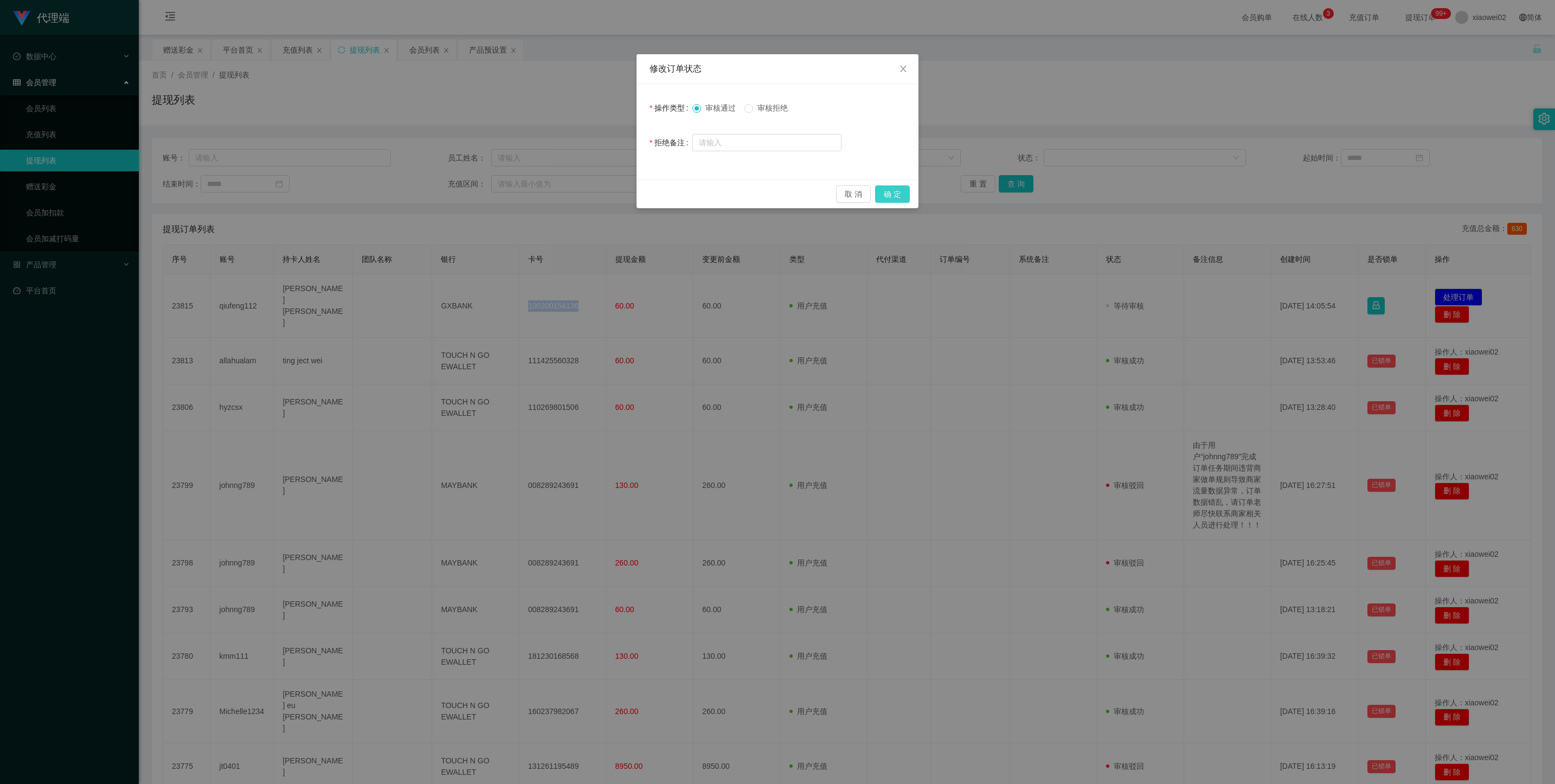
click at [735, 191] on button "确 定" at bounding box center [892, 194] width 34 height 18
